Goal: Task Accomplishment & Management: Manage account settings

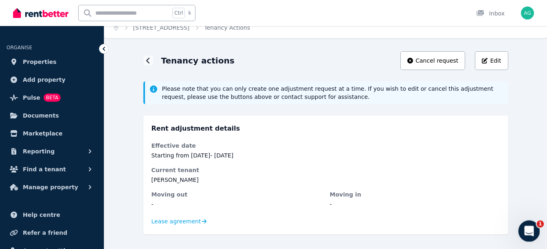
click at [526, 227] on icon "Open Intercom Messenger" at bounding box center [527, 230] width 13 height 13
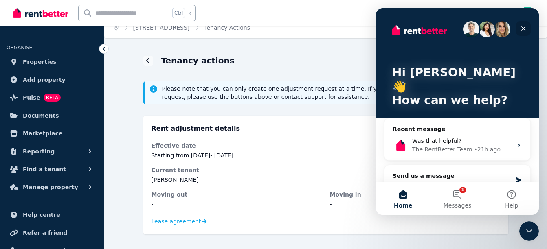
click at [524, 26] on icon "Close" at bounding box center [523, 28] width 7 height 7
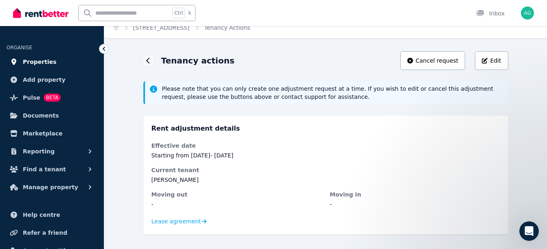
click at [51, 64] on link "Properties" at bounding box center [52, 62] width 91 height 16
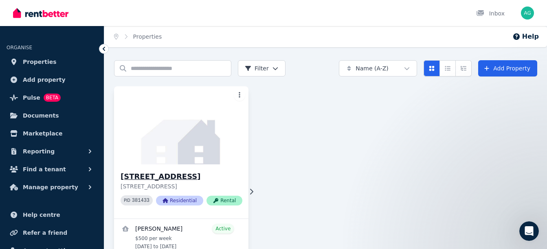
click at [242, 198] on div "[STREET_ADDRESS] PID 381433 Residential Rental" at bounding box center [181, 192] width 134 height 54
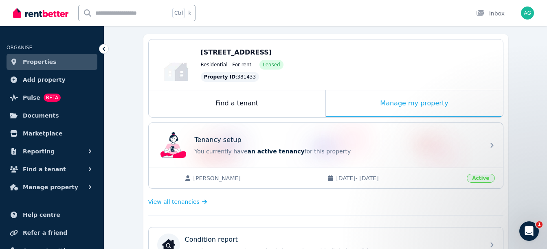
scroll to position [67, 0]
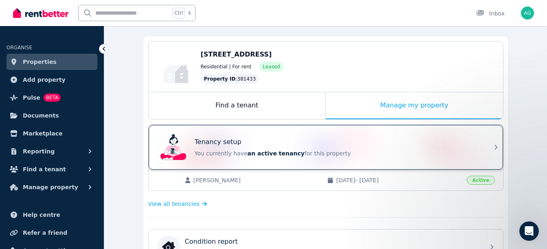
click at [496, 148] on icon at bounding box center [496, 147] width 3 height 5
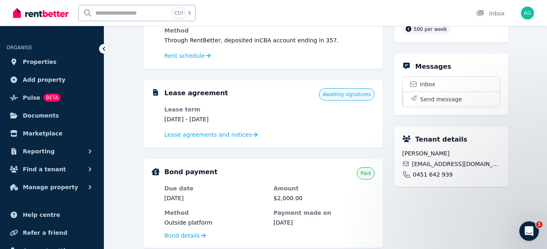
scroll to position [215, 0]
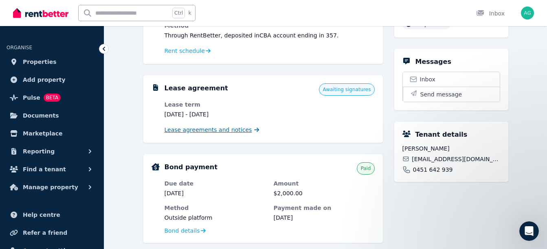
click at [228, 130] on span "Lease agreements and notices" at bounding box center [209, 130] width 88 height 8
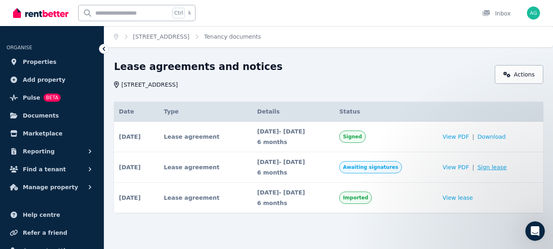
click at [497, 166] on link "Sign lease" at bounding box center [491, 167] width 29 height 8
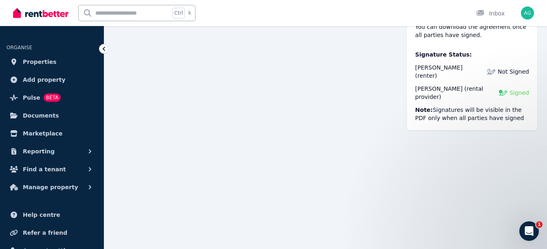
scroll to position [6455, 0]
